Goal: Information Seeking & Learning: Learn about a topic

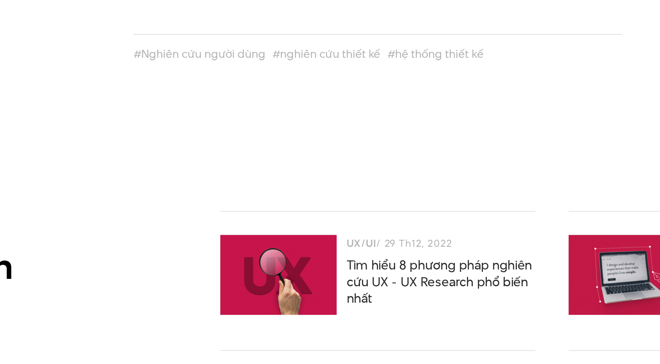
scroll to position [2631, 0]
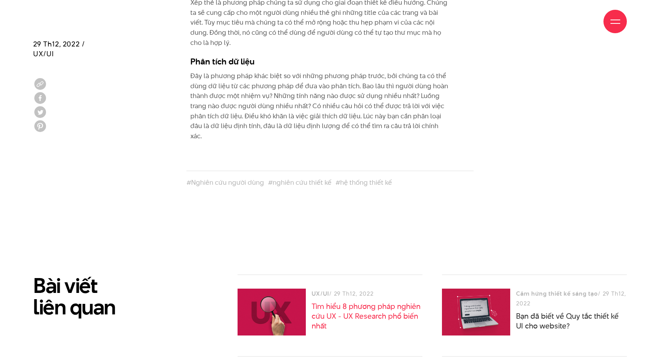
click at [357, 307] on link "Tìm hiểu 8 phương pháp nghiên cứu UX - UX Research phổ biến nhất" at bounding box center [366, 316] width 109 height 30
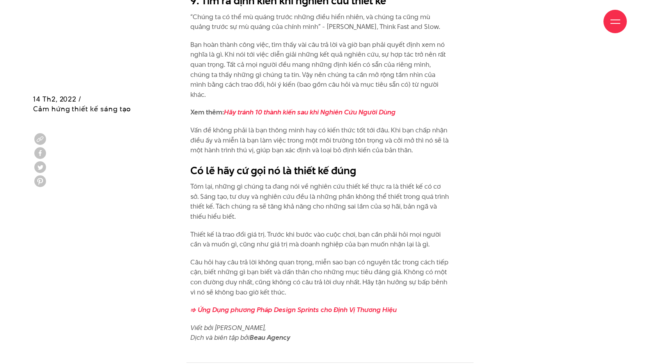
scroll to position [2962, 0]
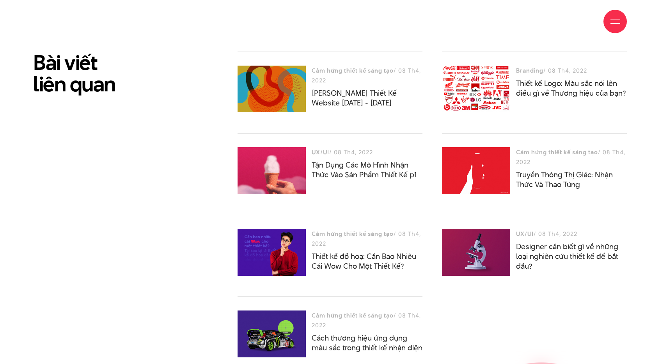
scroll to position [4705, 0]
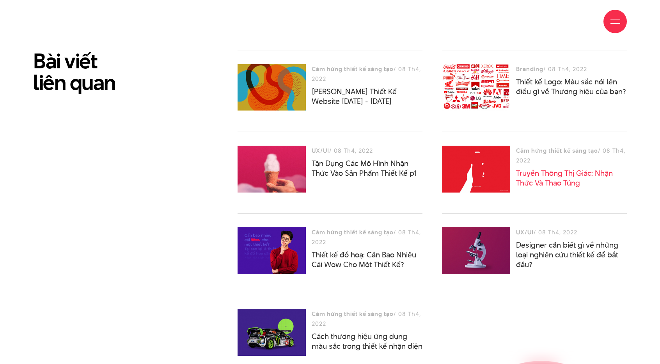
click at [516, 178] on link "Truyền Thông Thị Giác: Nhận Thức Và Thao Túng" at bounding box center [564, 178] width 97 height 20
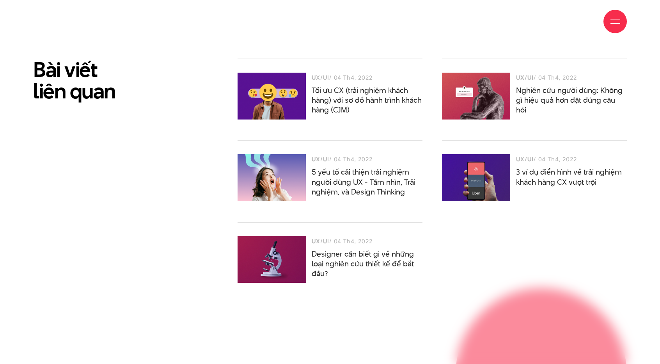
scroll to position [4807, 0]
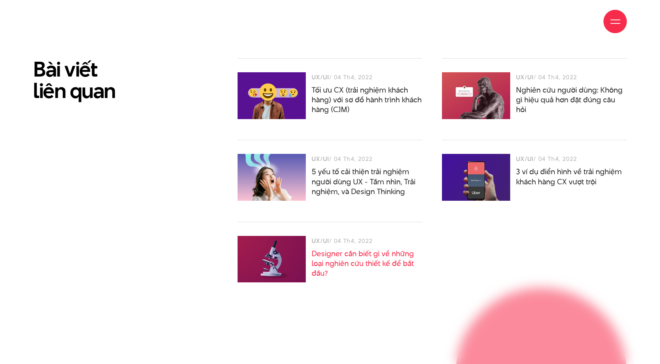
drag, startPoint x: 297, startPoint y: 190, endPoint x: 291, endPoint y: 191, distance: 6.4
click at [312, 248] on link "Designer cần biết gì về những loại nghiên cứu thiết kế để bắt đầu?" at bounding box center [363, 263] width 102 height 30
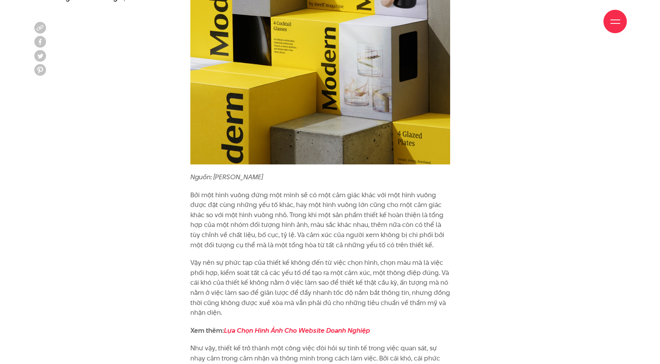
scroll to position [2419, 0]
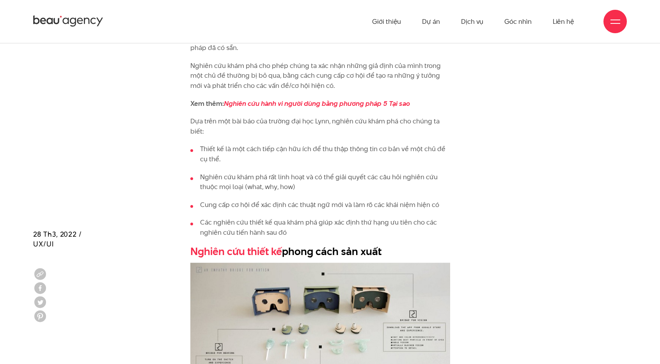
scroll to position [2575, 0]
